Goal: Check status

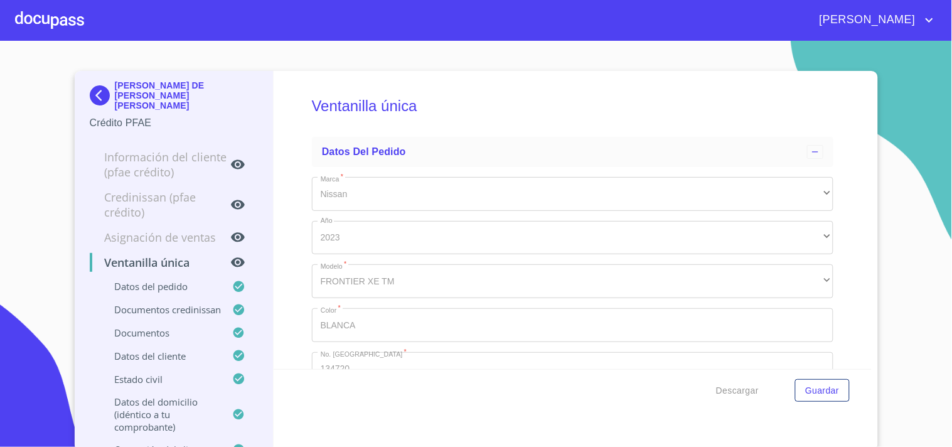
click at [66, 26] on div at bounding box center [49, 20] width 69 height 40
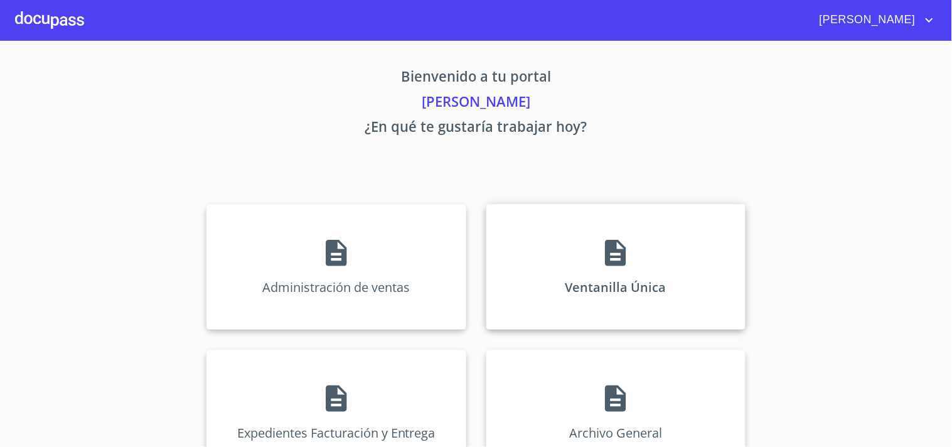
click at [660, 290] on div "Ventanilla Única" at bounding box center [615, 267] width 259 height 126
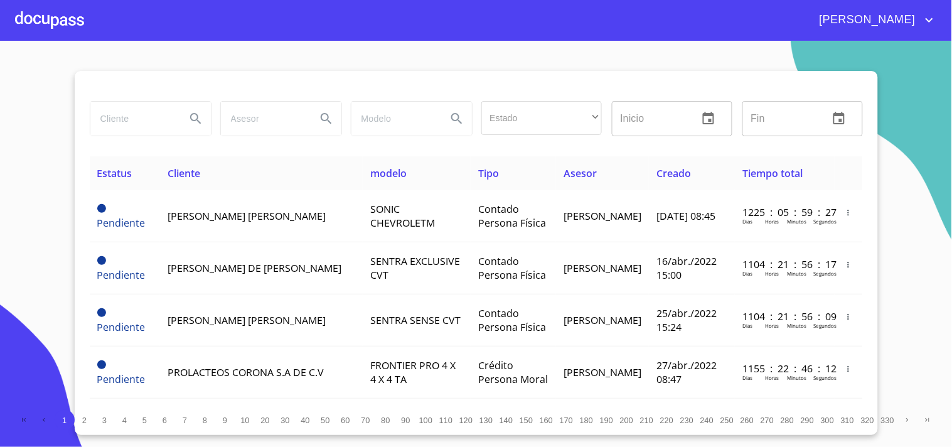
click at [153, 127] on input "search" at bounding box center [132, 119] width 85 height 34
type input "N"
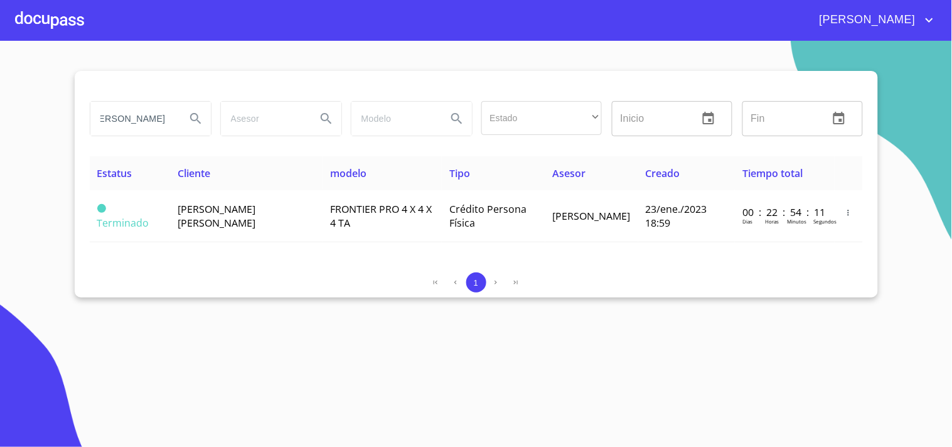
scroll to position [0, 19]
drag, startPoint x: 168, startPoint y: 117, endPoint x: 124, endPoint y: 115, distance: 44.0
click at [124, 115] on input "[PERSON_NAME]" at bounding box center [132, 119] width 85 height 34
type input "[PERSON_NAME]"
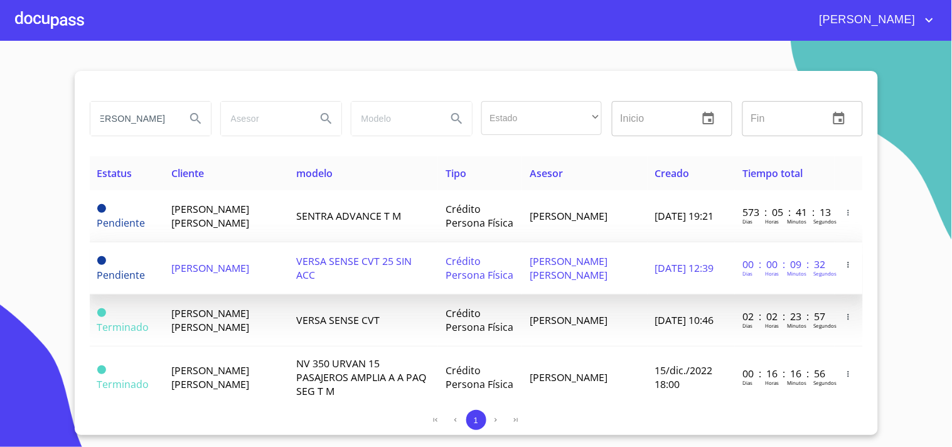
scroll to position [0, 0]
click at [446, 279] on span "Crédito Persona Física" at bounding box center [480, 268] width 68 height 28
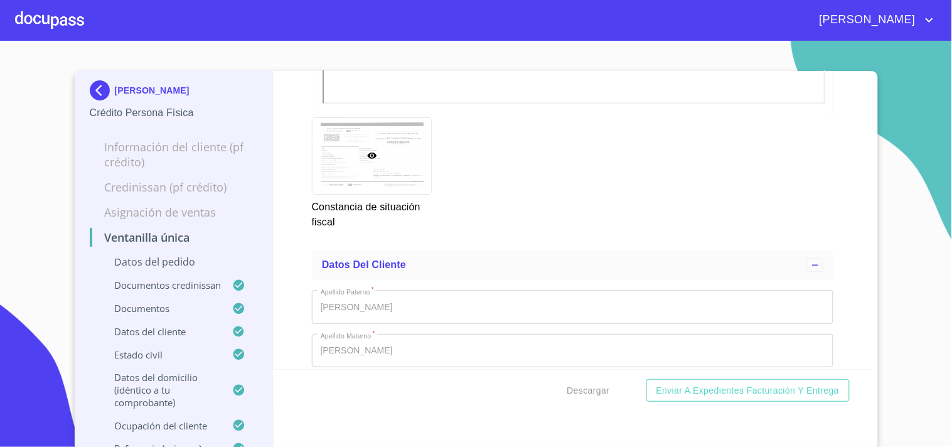
scroll to position [4394, 0]
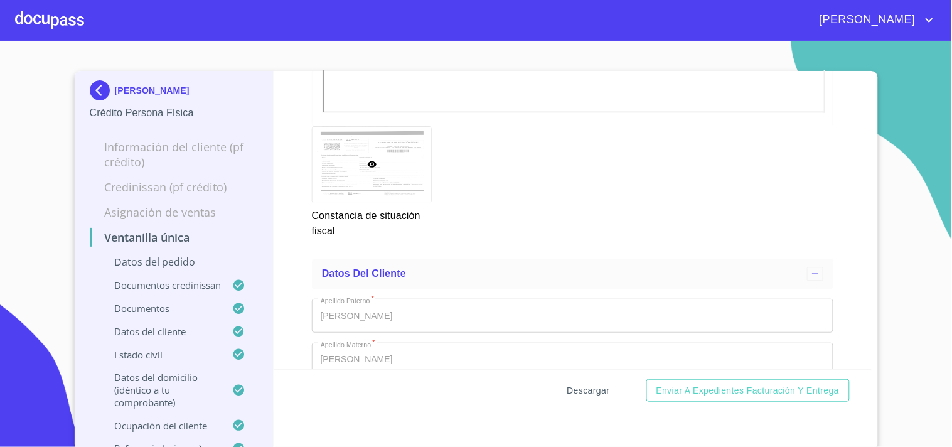
click at [581, 400] on button "Descargar" at bounding box center [588, 390] width 53 height 23
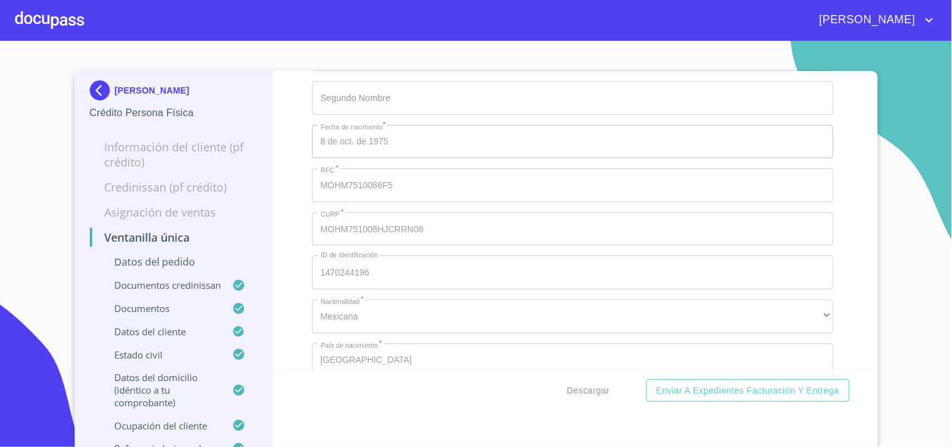
scroll to position [4533, 0]
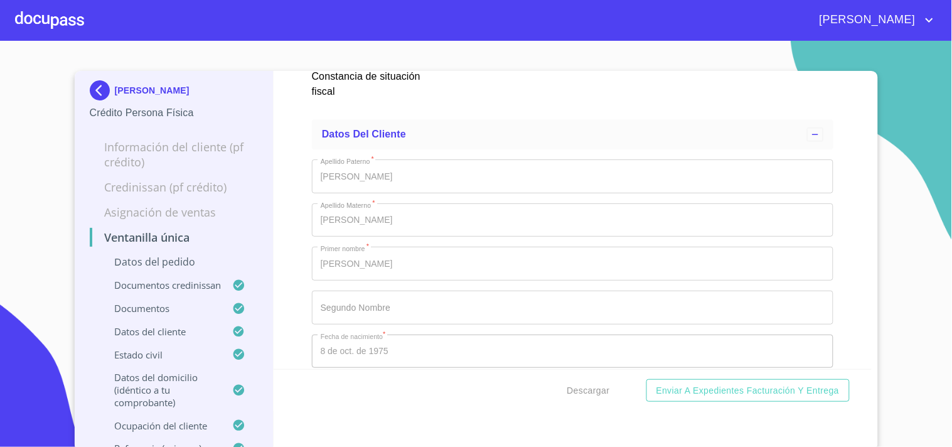
click at [58, 18] on div at bounding box center [49, 20] width 69 height 40
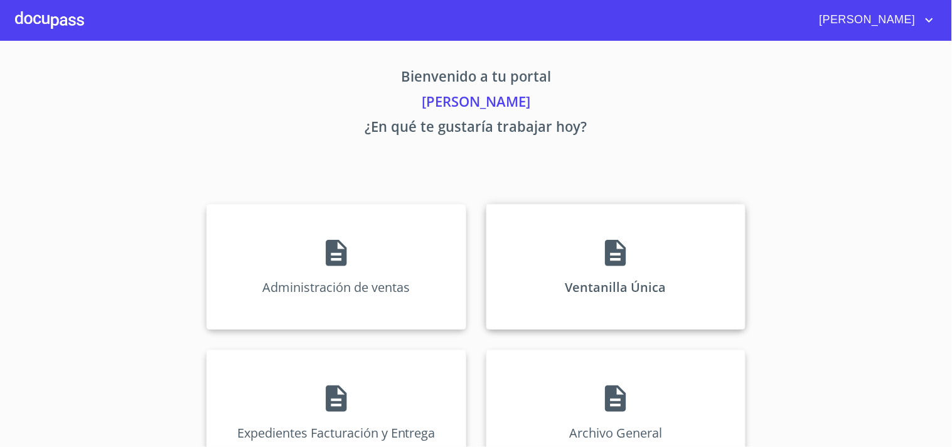
click at [625, 251] on icon at bounding box center [615, 252] width 31 height 31
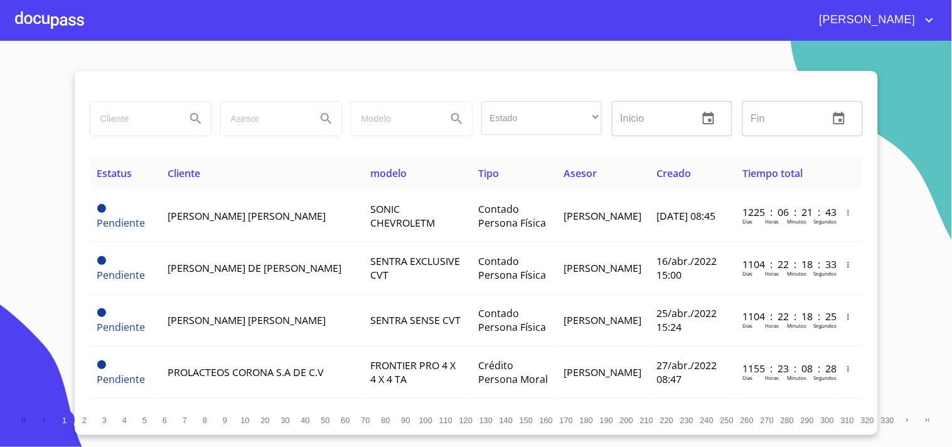
click at [114, 114] on input "search" at bounding box center [132, 119] width 85 height 34
type input "[PERSON_NAME]"
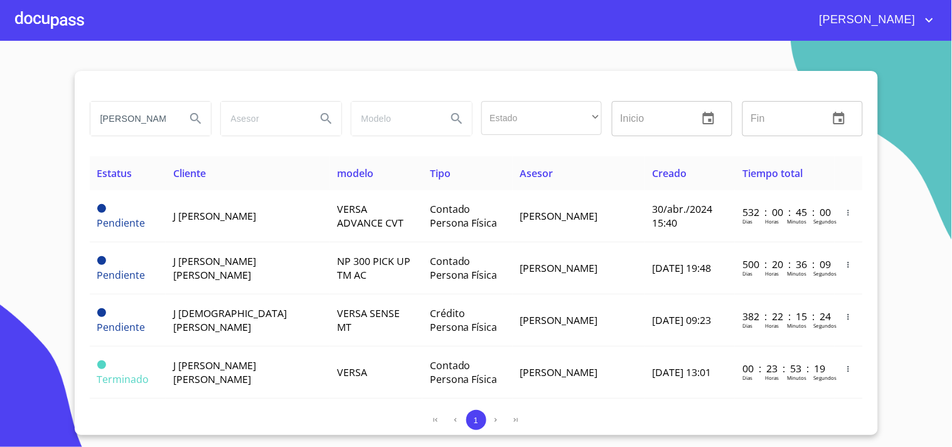
click at [46, 29] on div at bounding box center [49, 20] width 69 height 40
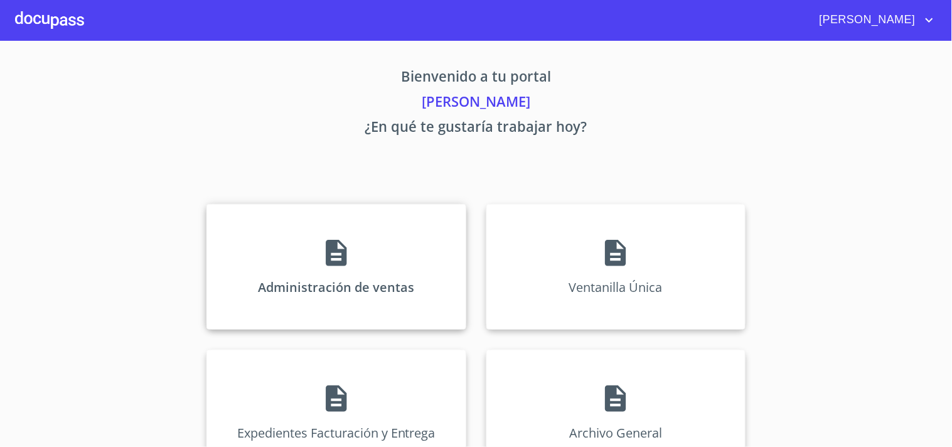
click at [336, 292] on p "Administración de ventas" at bounding box center [336, 287] width 156 height 17
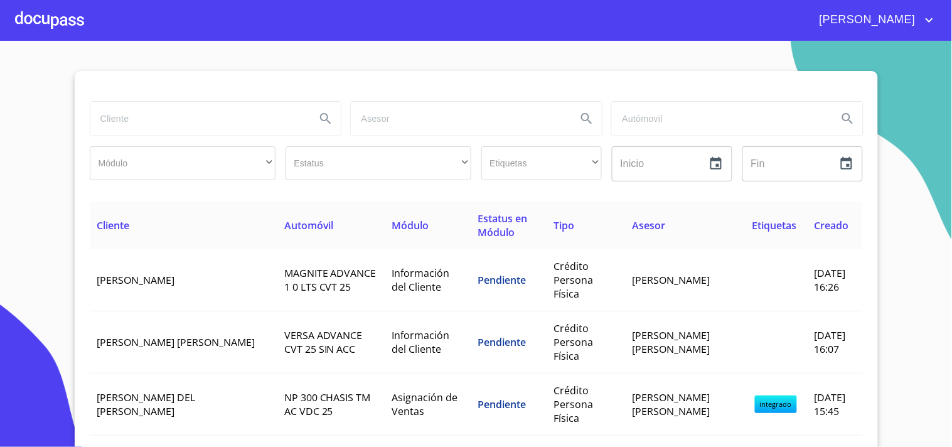
drag, startPoint x: 122, startPoint y: 126, endPoint x: 130, endPoint y: 126, distance: 8.2
click at [130, 126] on input "search" at bounding box center [198, 119] width 216 height 34
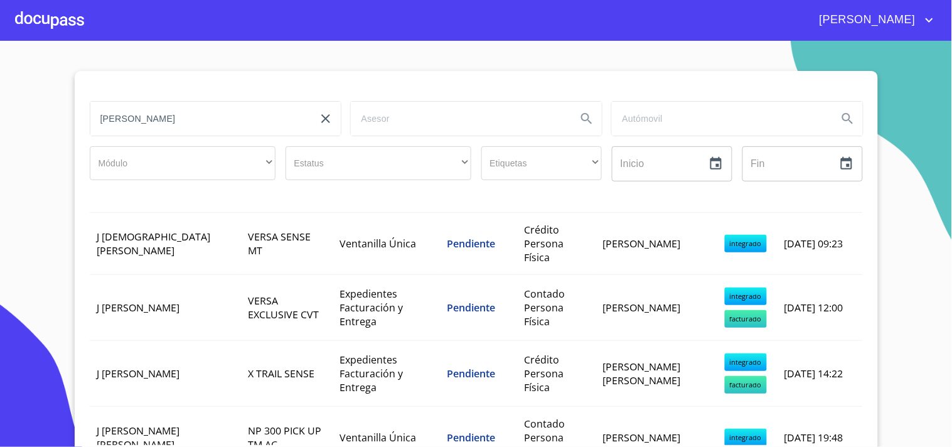
scroll to position [279, 0]
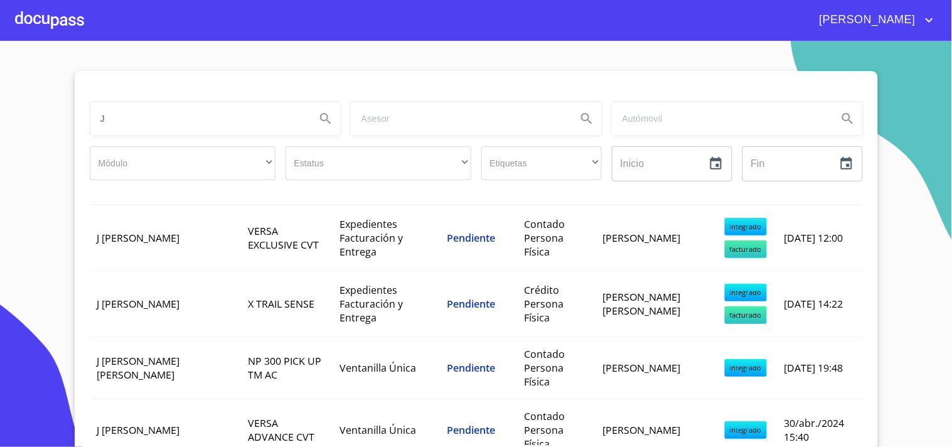
type input "J"
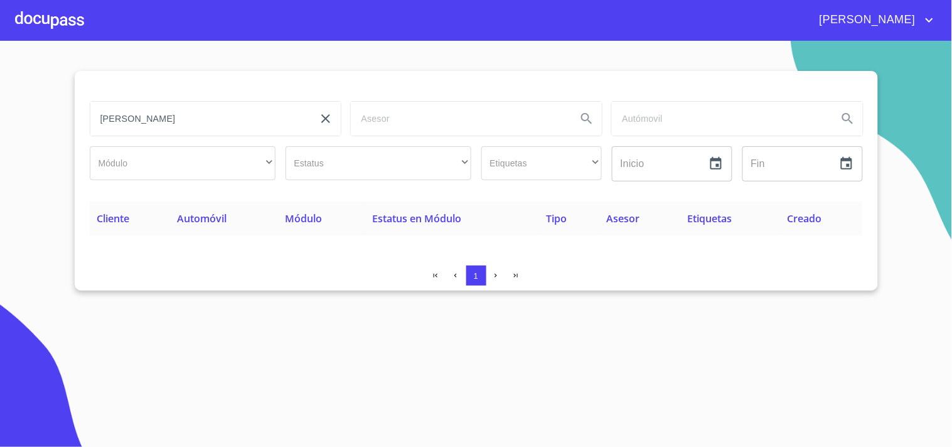
scroll to position [0, 0]
type input "A"
type input "[PERSON_NAME]"
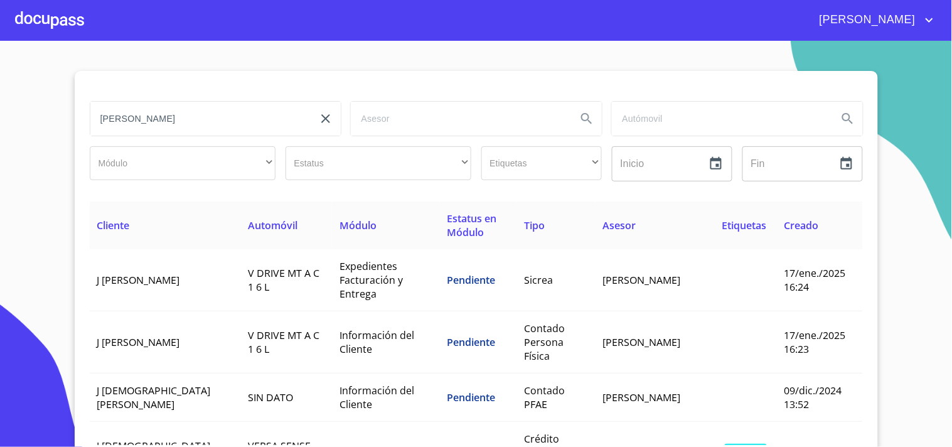
scroll to position [33, 0]
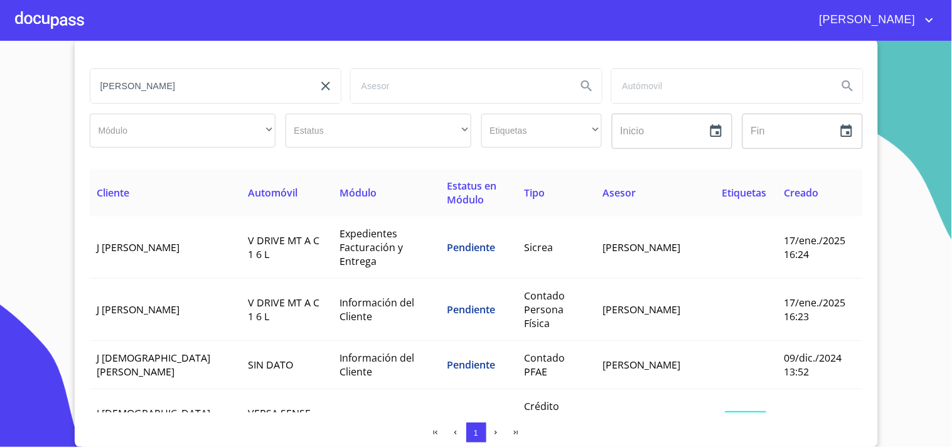
drag, startPoint x: 199, startPoint y: 77, endPoint x: 55, endPoint y: 82, distance: 143.8
click at [56, 82] on section "J [PERSON_NAME] ​ ​ Estatus ​ ​ Etiquetas ​ ​ Inicio ​ Fin ​ Cliente Automóvil …" at bounding box center [476, 244] width 952 height 406
type input "[PERSON_NAME]"
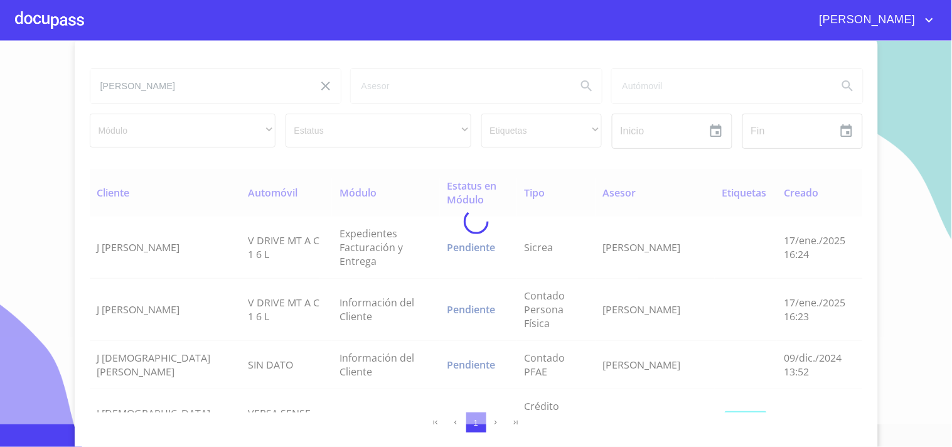
scroll to position [0, 0]
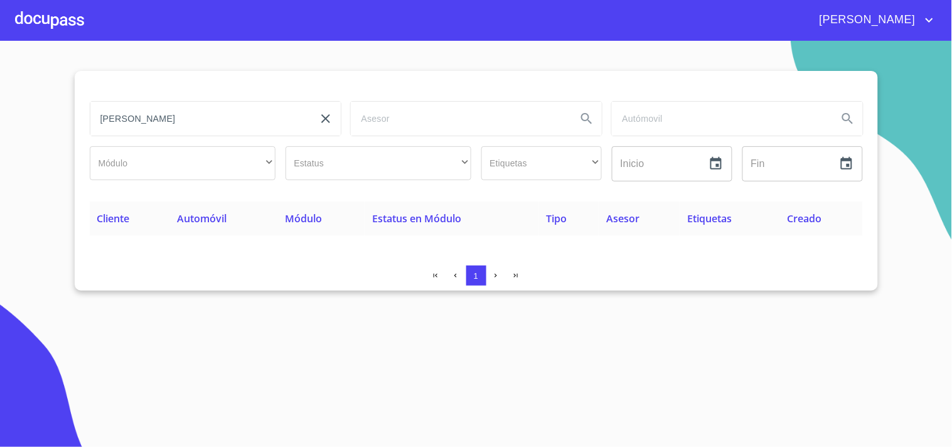
click at [72, 30] on div at bounding box center [49, 20] width 69 height 40
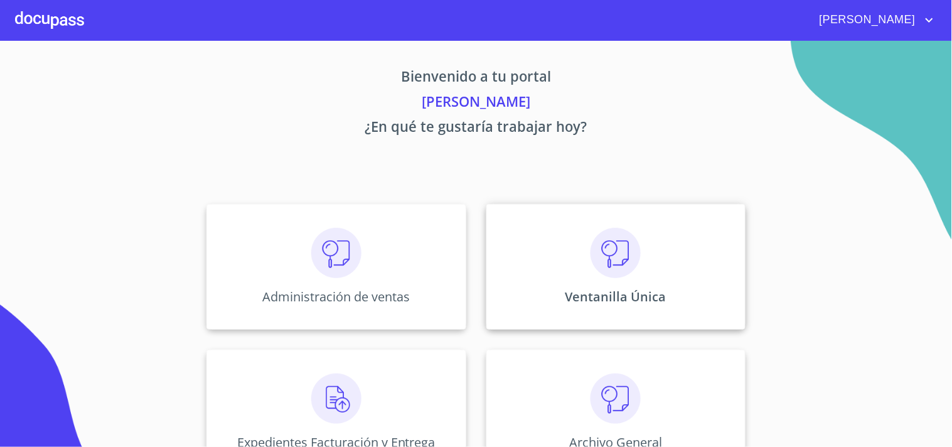
click at [535, 274] on div "Ventanilla Única" at bounding box center [615, 267] width 259 height 126
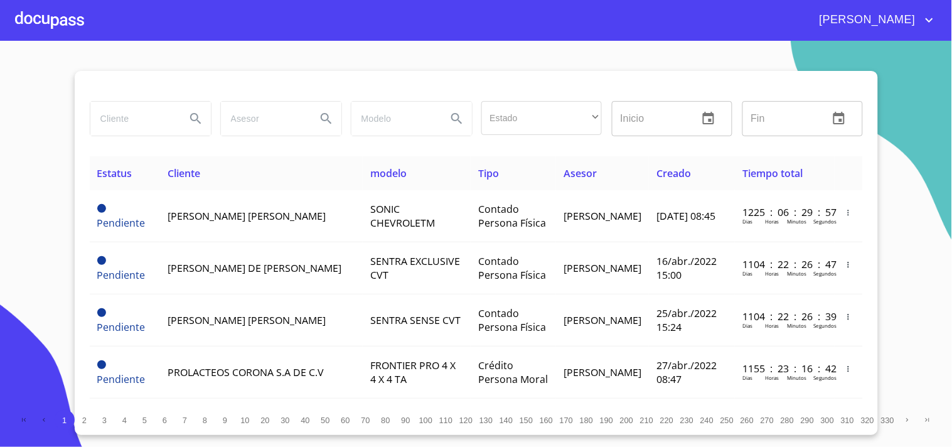
click at [121, 127] on input "search" at bounding box center [132, 119] width 85 height 34
type input "J [PERSON_NAME]"
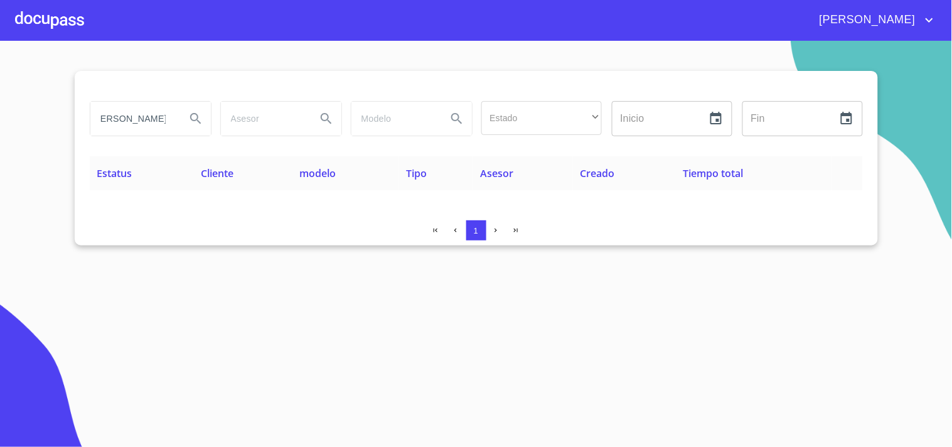
scroll to position [0, 0]
